Goal: Check status: Check status

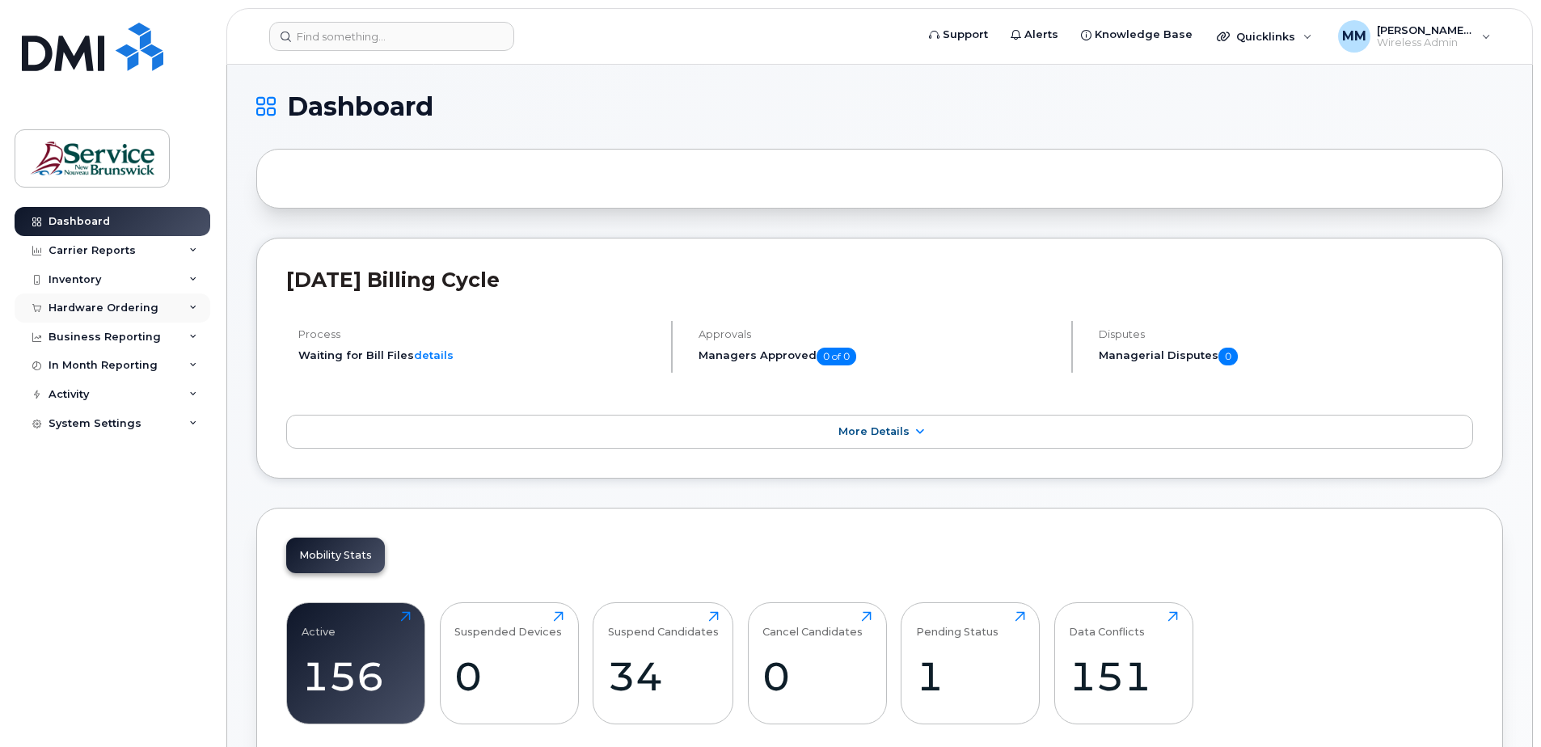
click at [81, 305] on div "Hardware Ordering" at bounding box center [103, 307] width 110 height 13
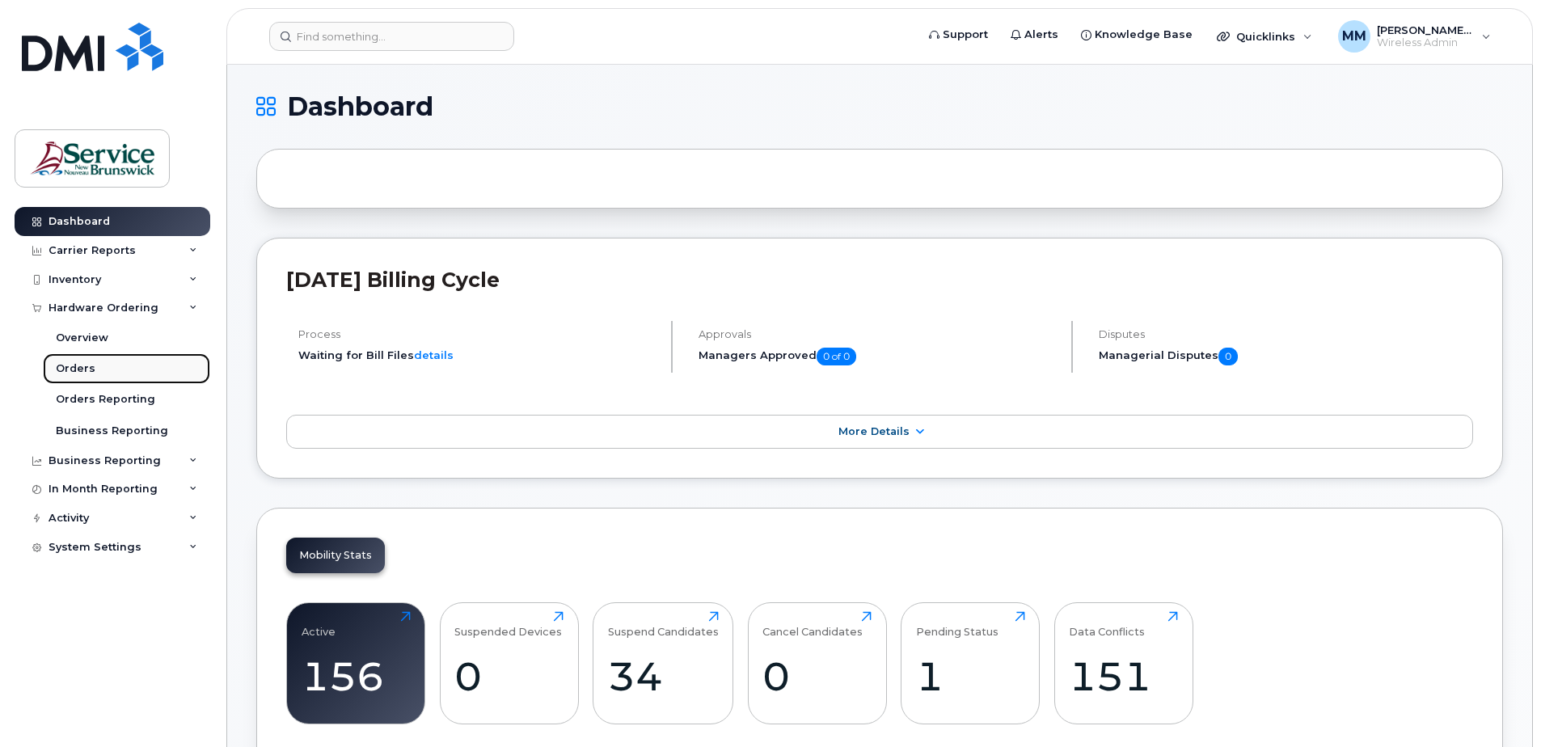
click at [74, 364] on div "Orders" at bounding box center [76, 368] width 40 height 15
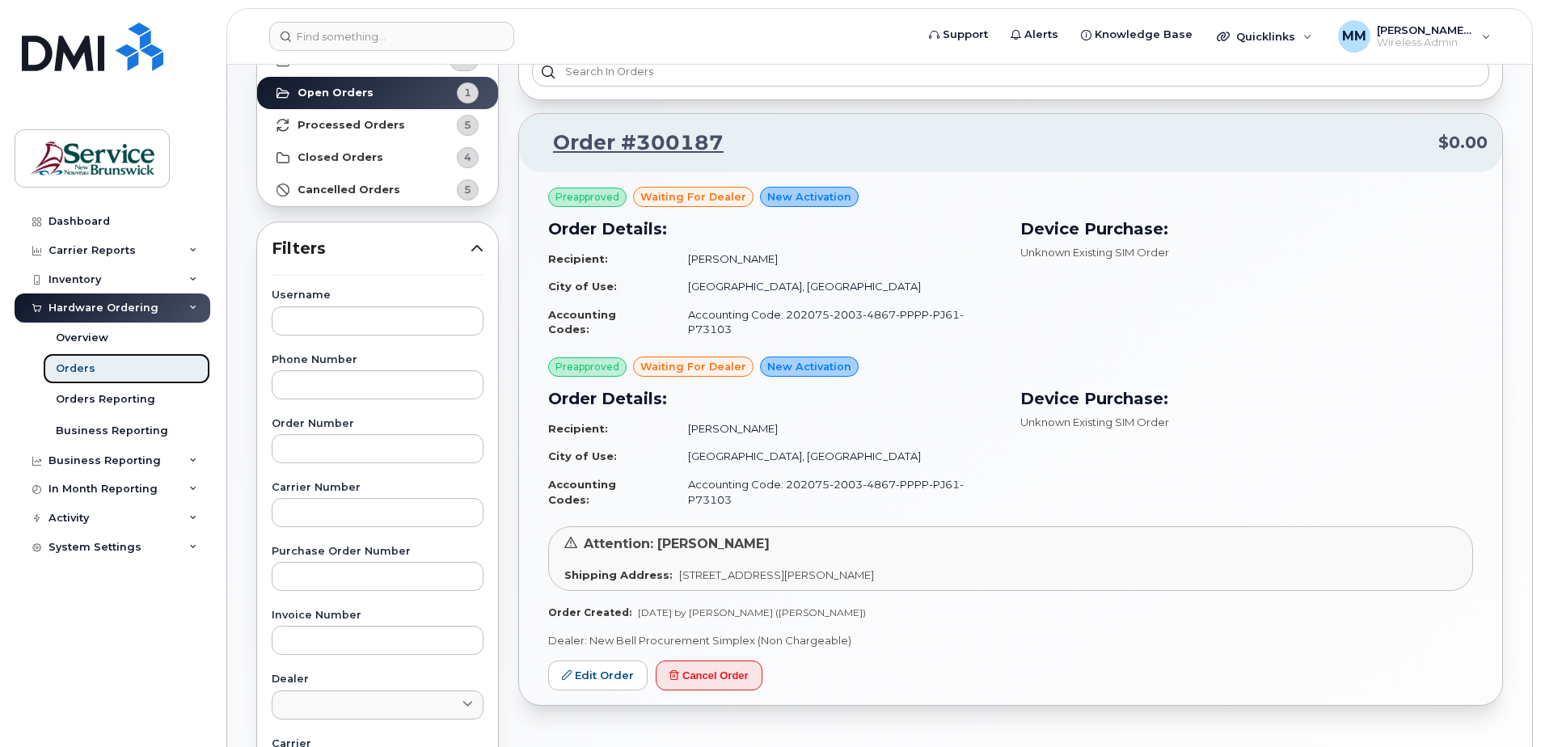
scroll to position [81, 0]
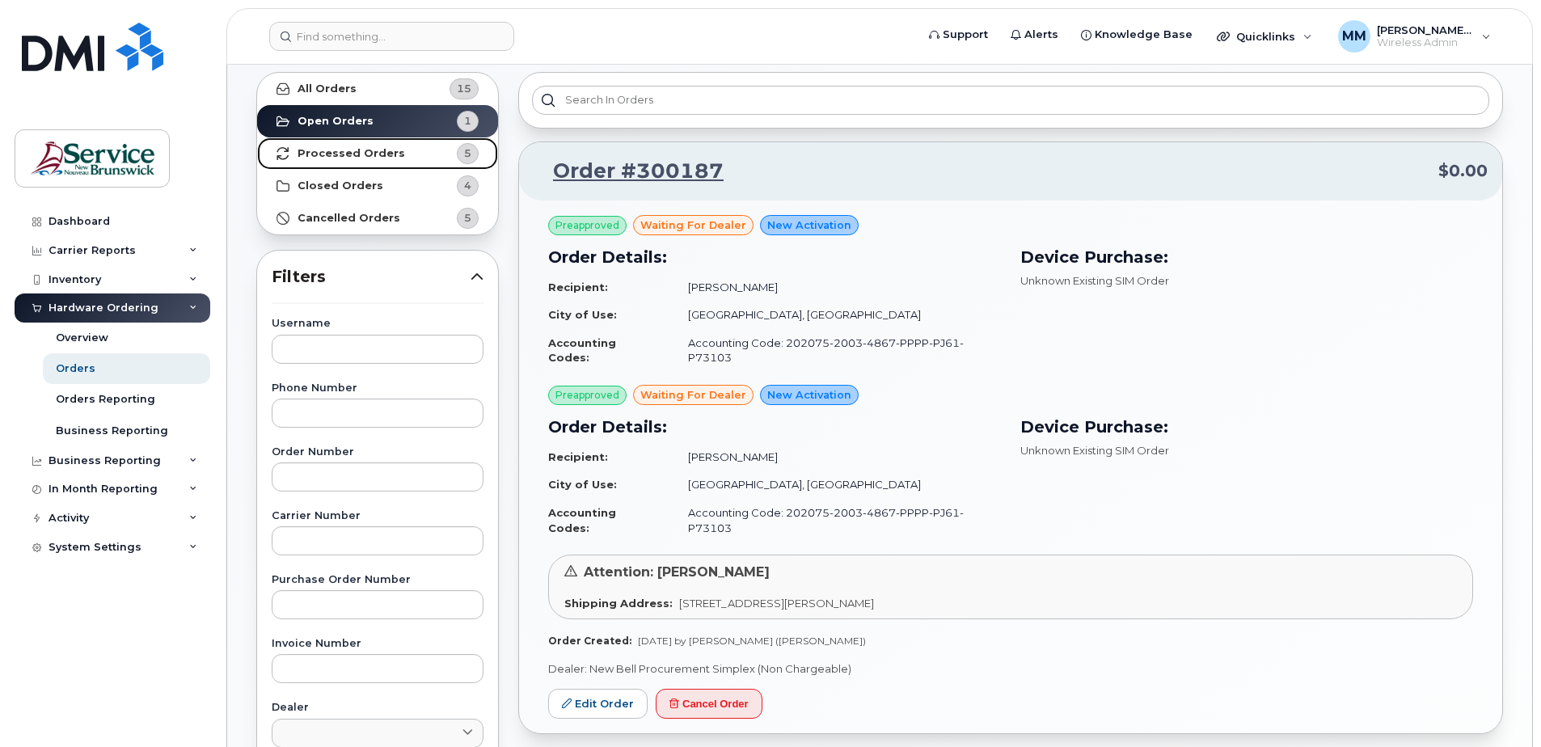
click at [327, 150] on strong "Processed Orders" at bounding box center [351, 153] width 108 height 13
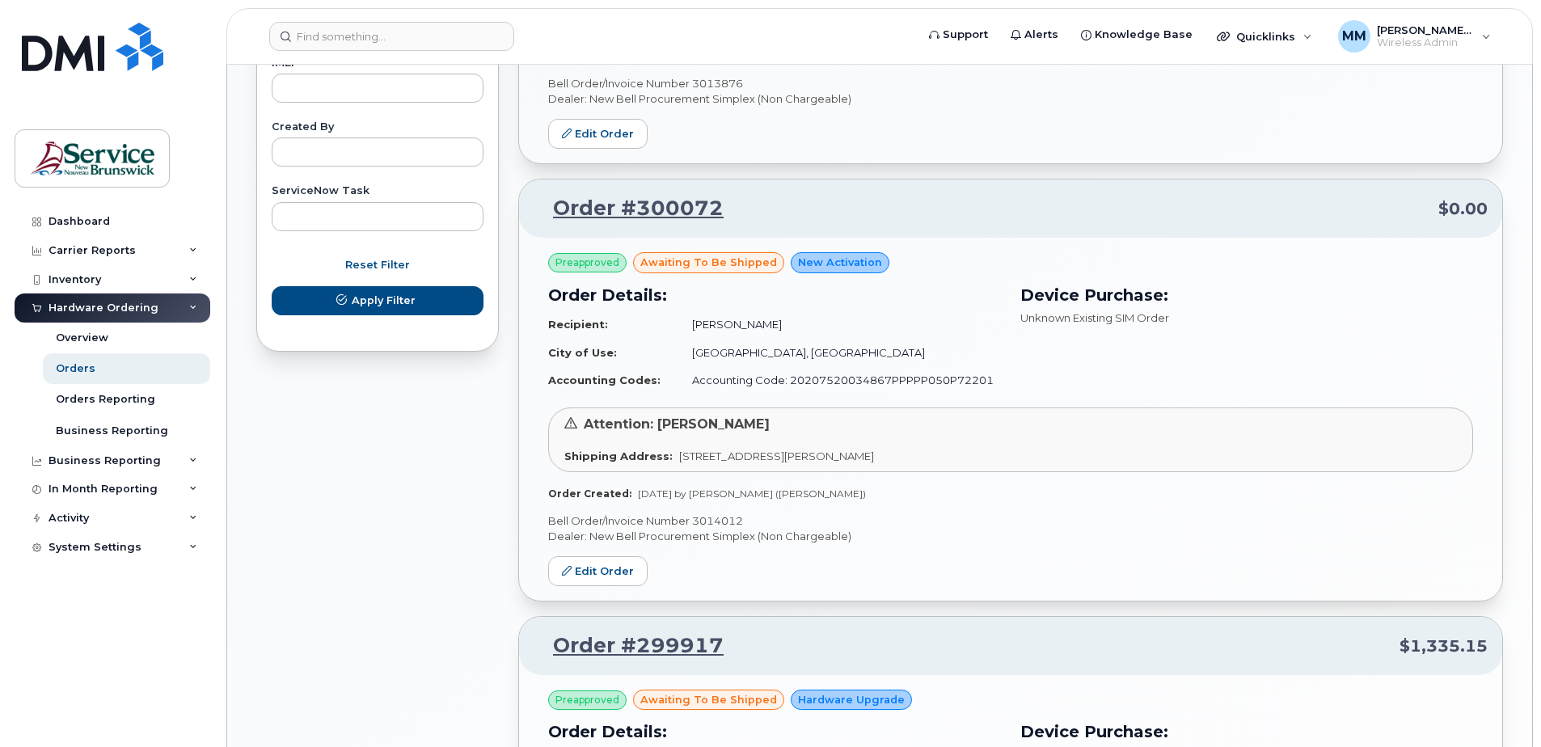
scroll to position [889, 0]
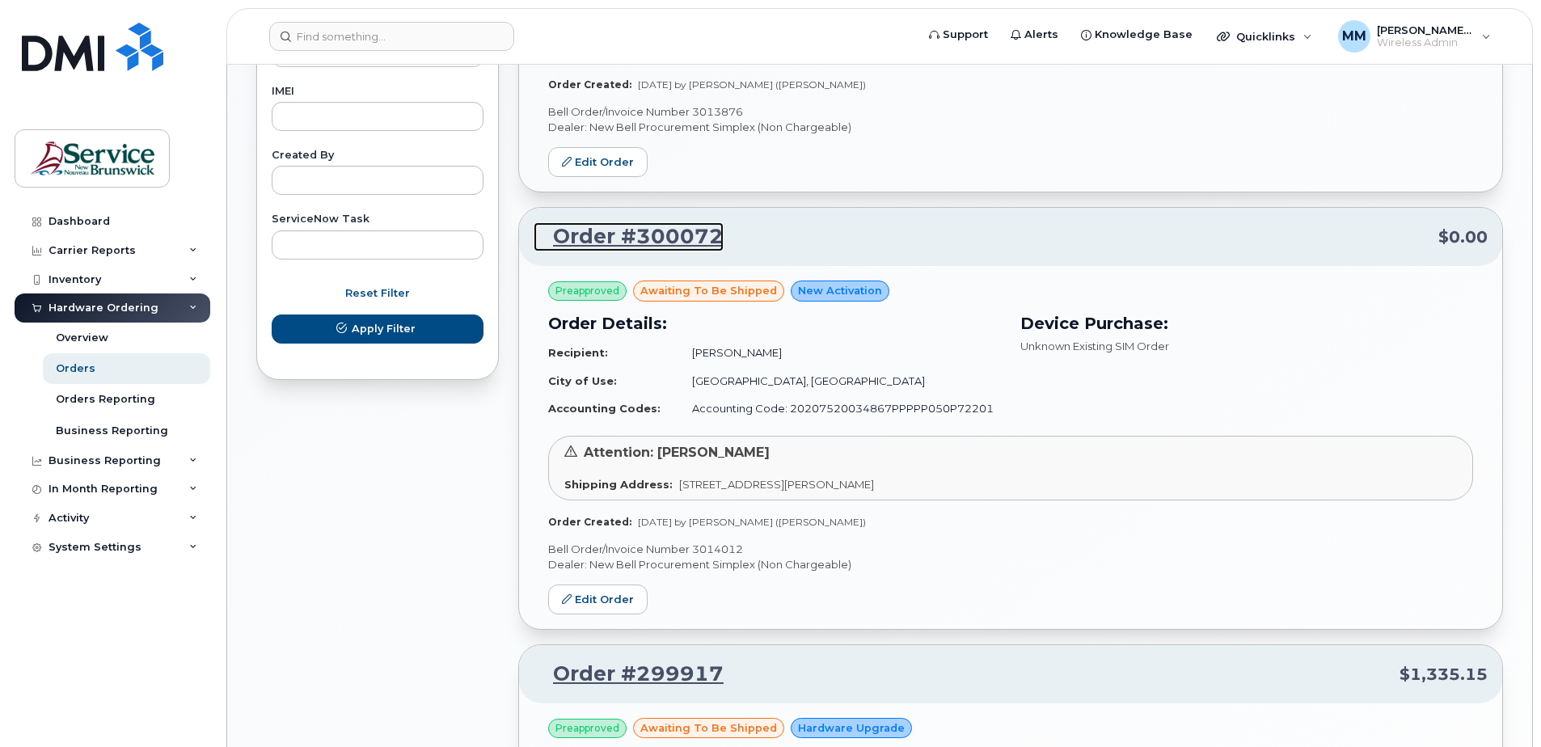
click at [622, 241] on link "Order #300072" at bounding box center [628, 236] width 190 height 29
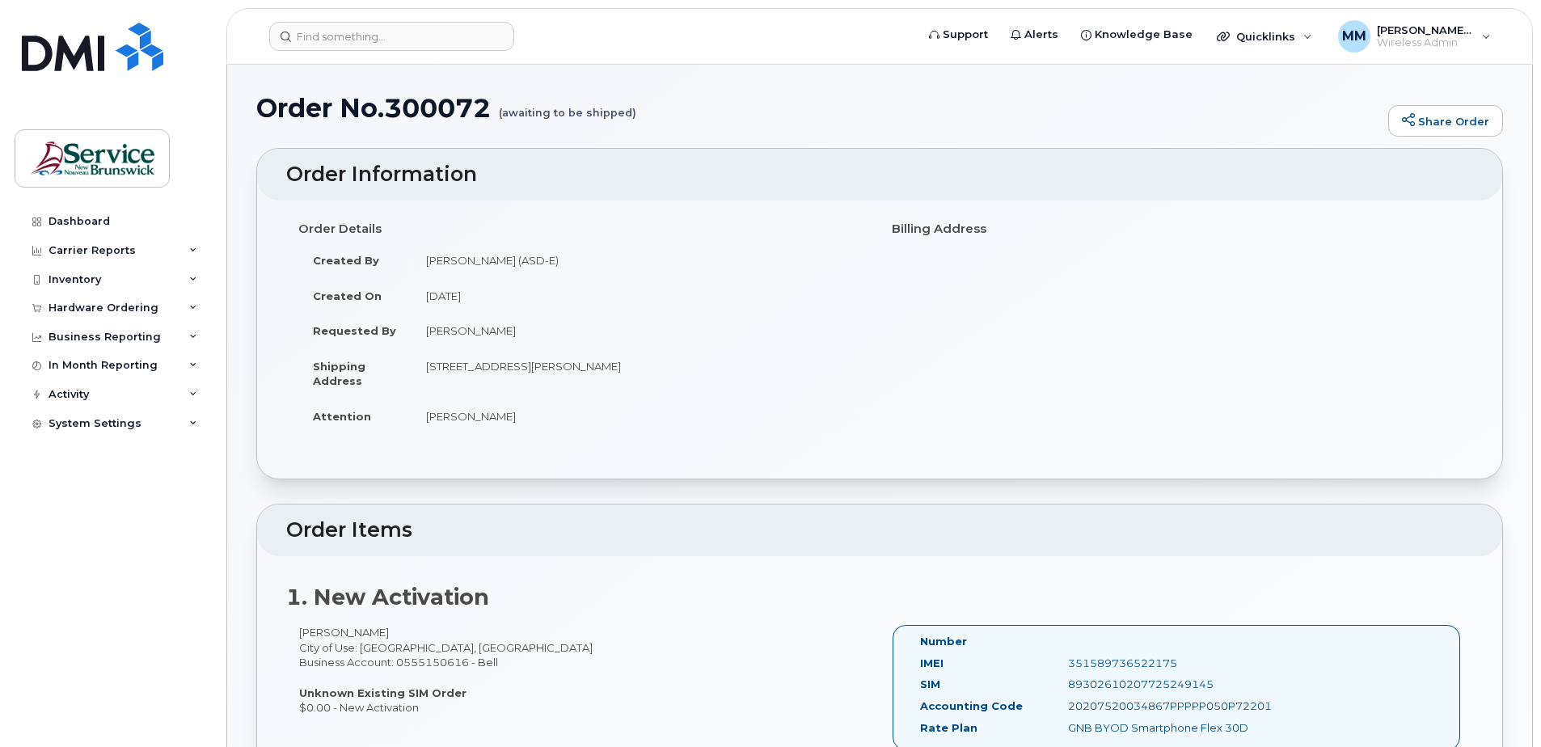
click at [1231, 103] on h1 "Order No.300072 (awaiting to be shipped)" at bounding box center [818, 108] width 1124 height 28
click at [1237, 351] on div "Order Details Created By [PERSON_NAME] (ASD-E) Created On [DATE] Requested By […" at bounding box center [879, 332] width 1187 height 234
click at [1310, 286] on div "Order Details Created By [PERSON_NAME] (ASD-E) Created On [DATE] Requested By […" at bounding box center [879, 332] width 1187 height 234
click at [909, 120] on h1 "Order No.300072 (awaiting to be shipped)" at bounding box center [818, 108] width 1124 height 28
